Goal: Task Accomplishment & Management: Manage account settings

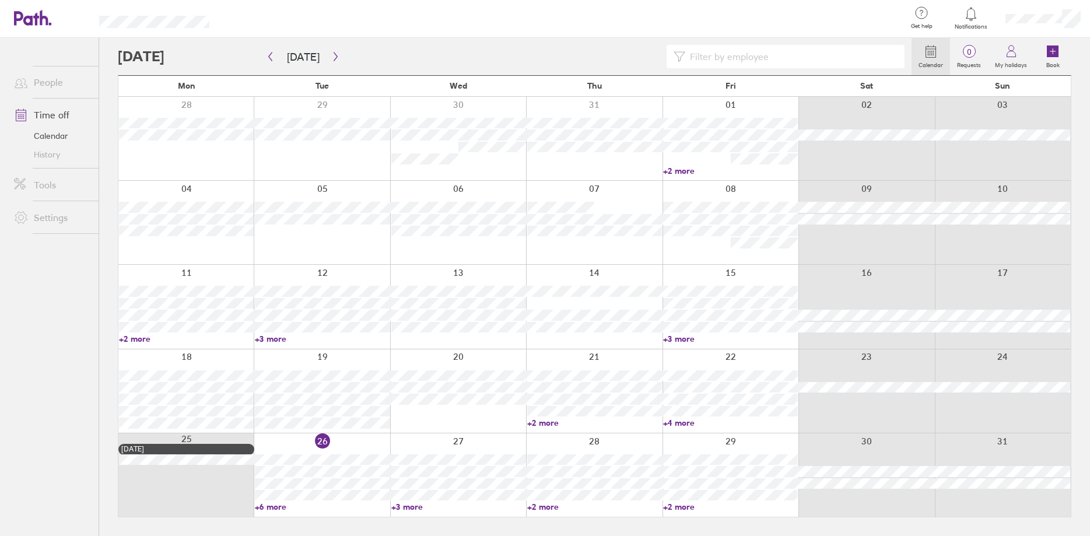
click at [270, 504] on link "+6 more" at bounding box center [322, 507] width 135 height 10
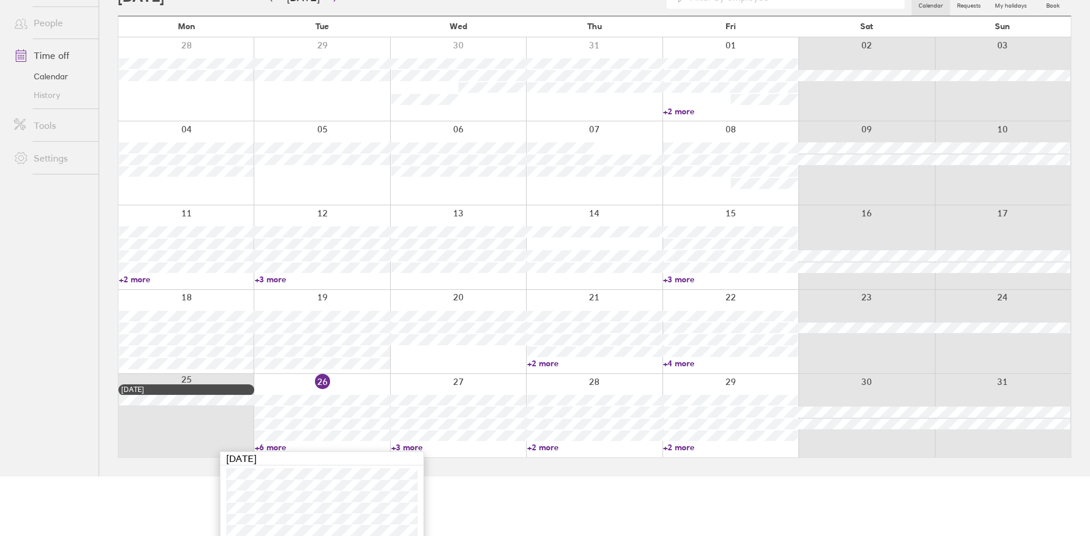
scroll to position [111, 0]
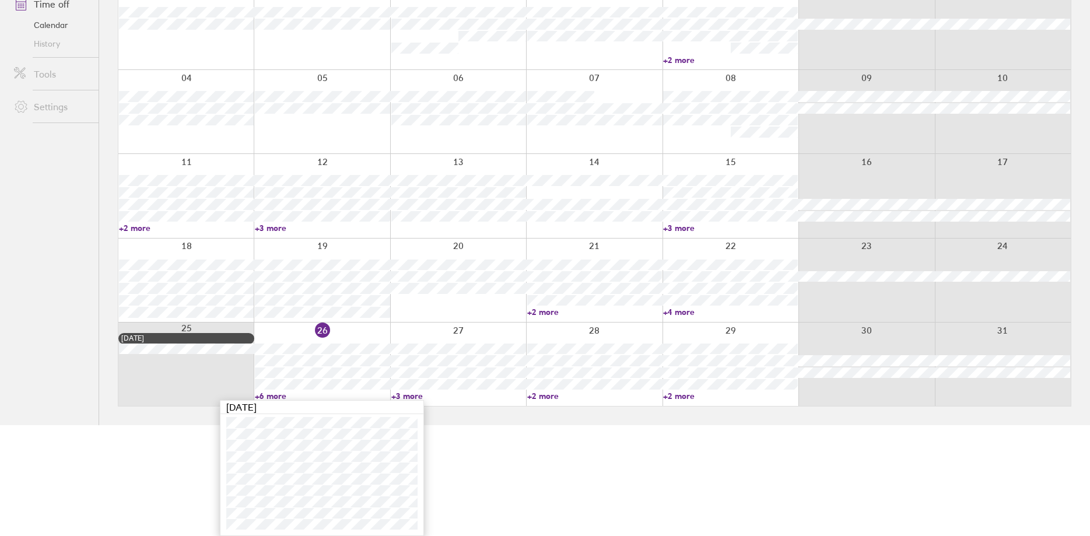
click at [418, 396] on link "+3 more" at bounding box center [458, 396] width 135 height 10
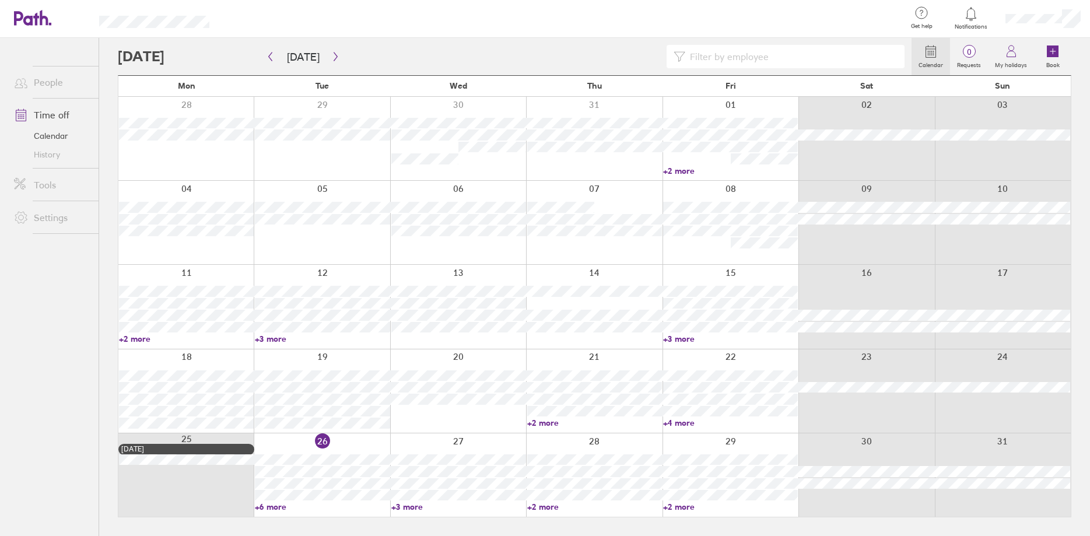
scroll to position [0, 0]
click at [408, 505] on link "+3 more" at bounding box center [458, 507] width 135 height 10
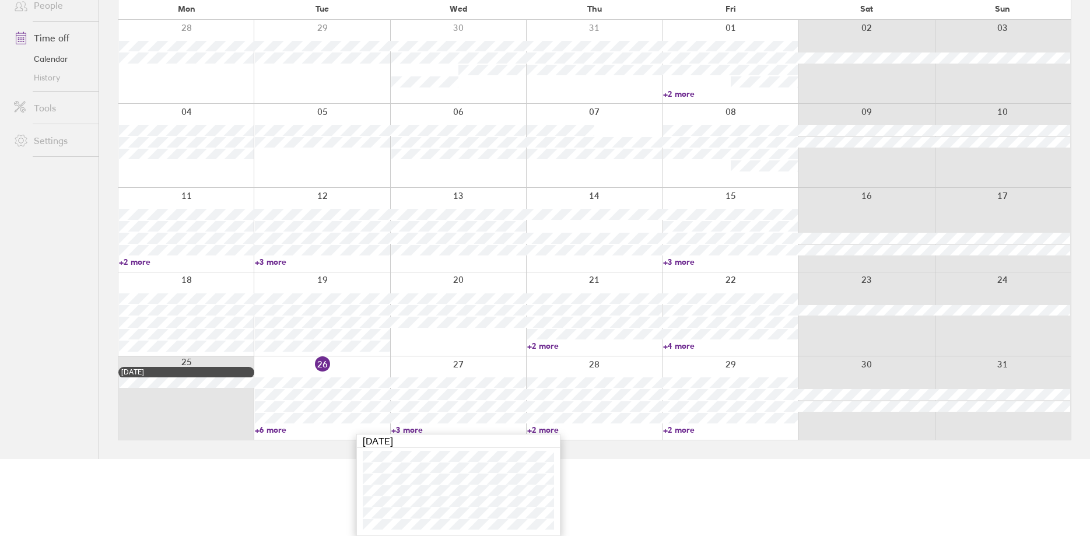
click at [268, 430] on link "+6 more" at bounding box center [322, 430] width 135 height 10
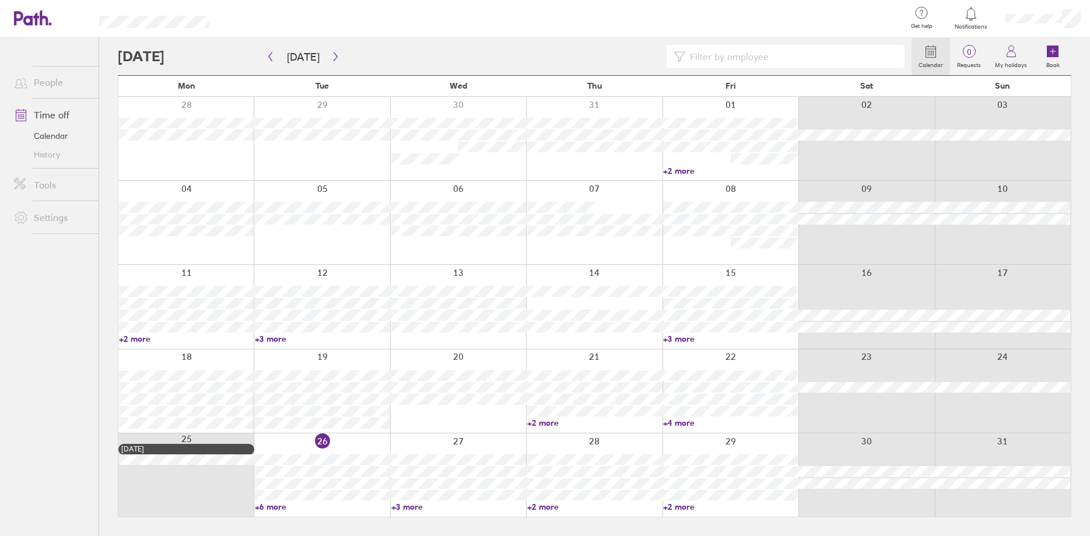
scroll to position [0, 0]
click at [277, 505] on link "+6 more" at bounding box center [322, 507] width 135 height 10
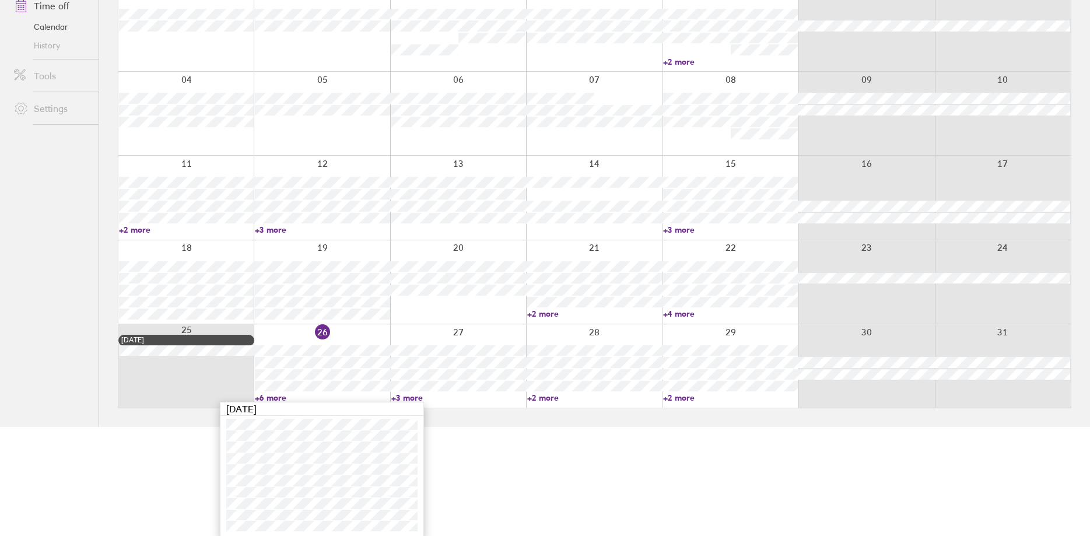
scroll to position [111, 0]
click at [680, 392] on link "+2 more" at bounding box center [730, 396] width 135 height 10
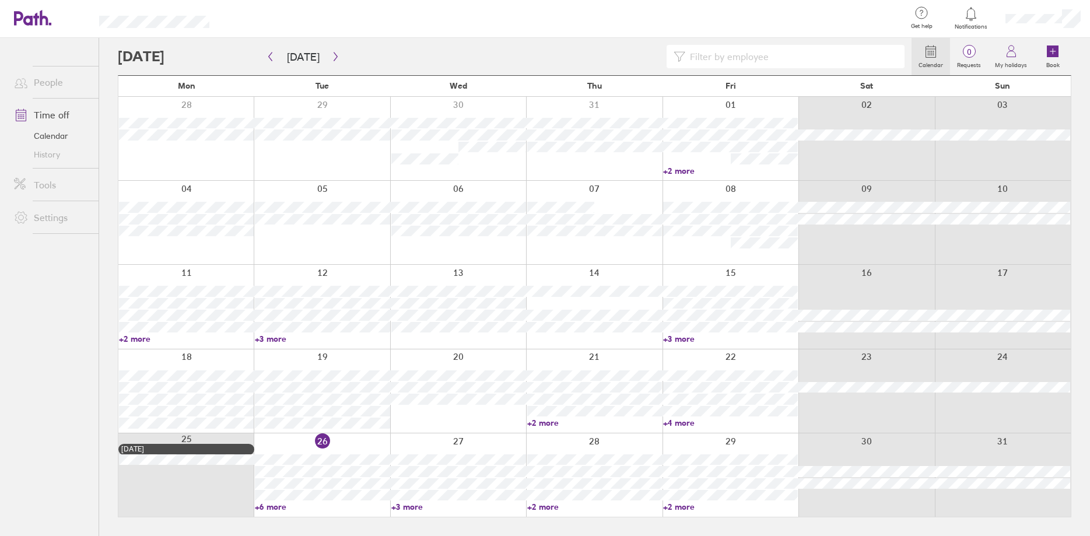
scroll to position [0, 0]
click at [677, 507] on link "+2 more" at bounding box center [730, 507] width 135 height 10
click at [332, 56] on icon "button" at bounding box center [335, 56] width 9 height 9
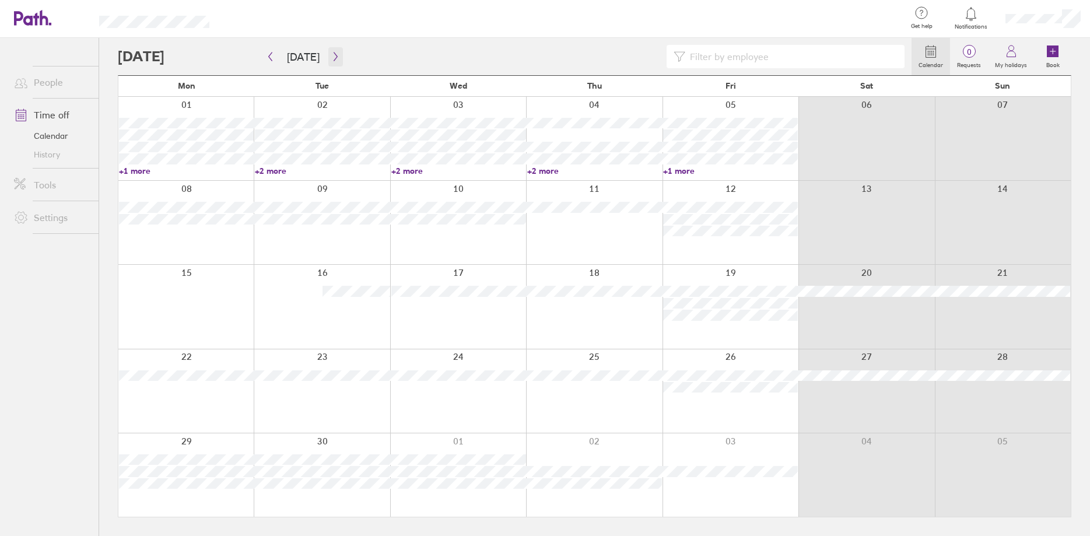
click at [333, 52] on icon "button" at bounding box center [335, 56] width 9 height 9
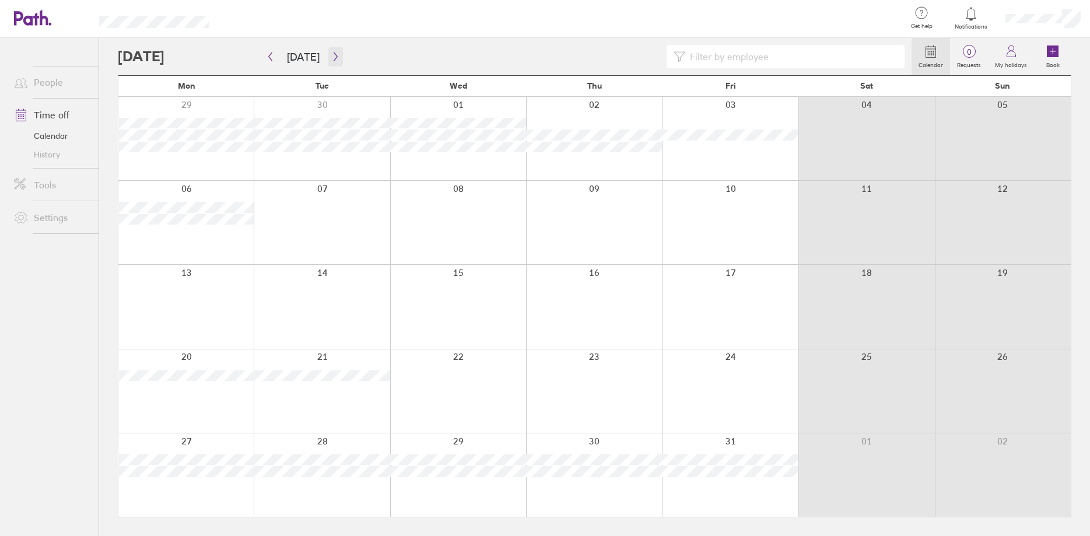
click at [334, 51] on button "button" at bounding box center [335, 56] width 15 height 19
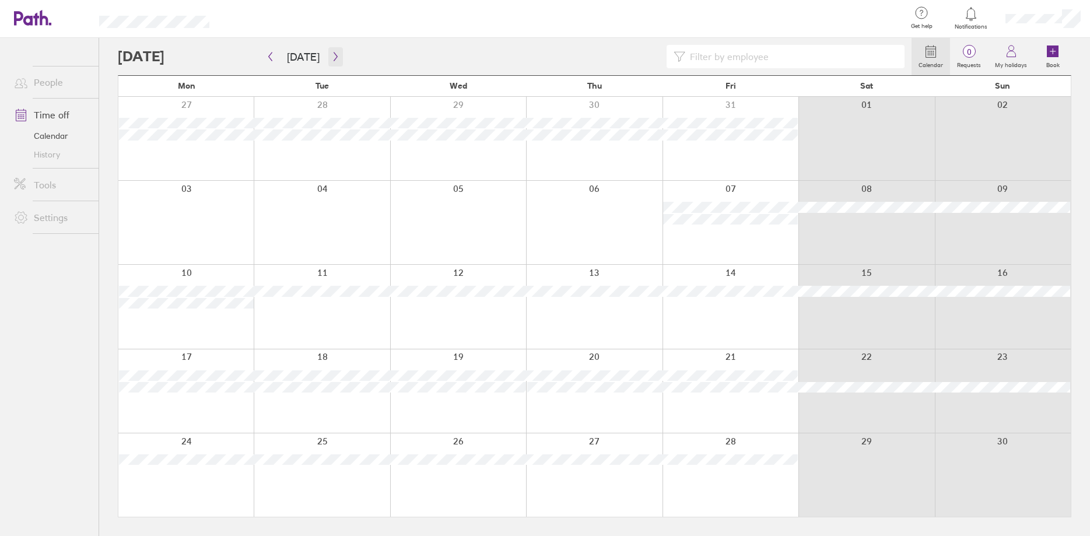
click at [332, 50] on button "button" at bounding box center [335, 56] width 15 height 19
